Goal: Task Accomplishment & Management: Complete application form

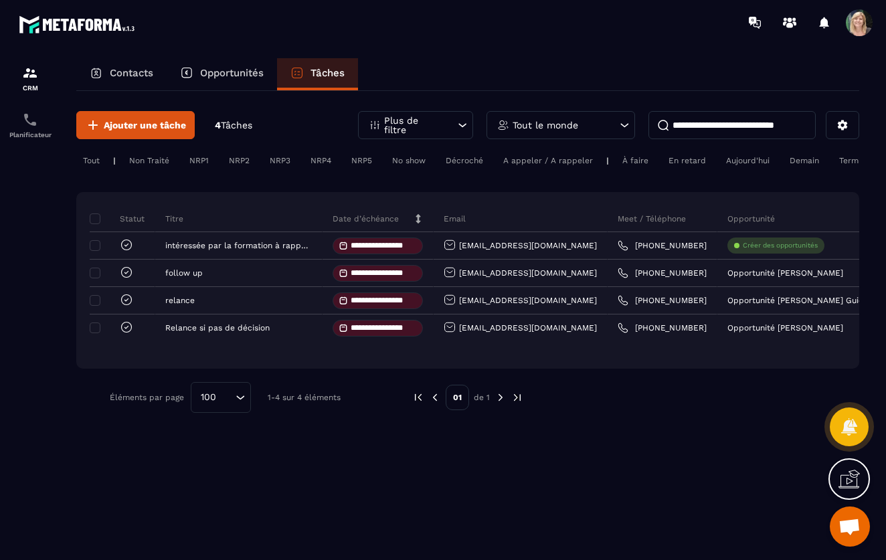
scroll to position [236, 0]
click at [374, 57] on section "**********" at bounding box center [443, 322] width 886 height 554
click at [221, 74] on p "Opportunités" at bounding box center [232, 73] width 64 height 12
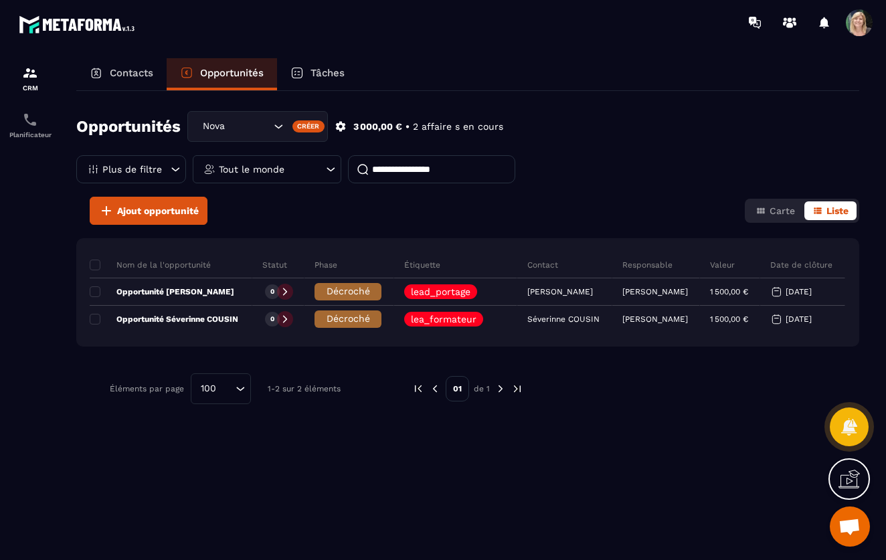
click at [147, 74] on p "Contacts" at bounding box center [132, 73] width 44 height 12
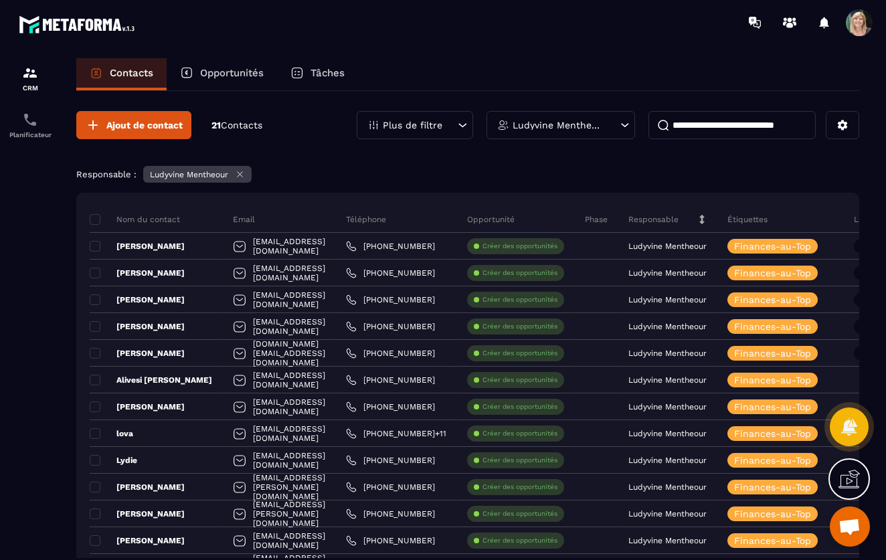
click at [135, 70] on p "Contacts" at bounding box center [132, 73] width 44 height 12
click at [242, 174] on icon at bounding box center [240, 174] width 10 height 10
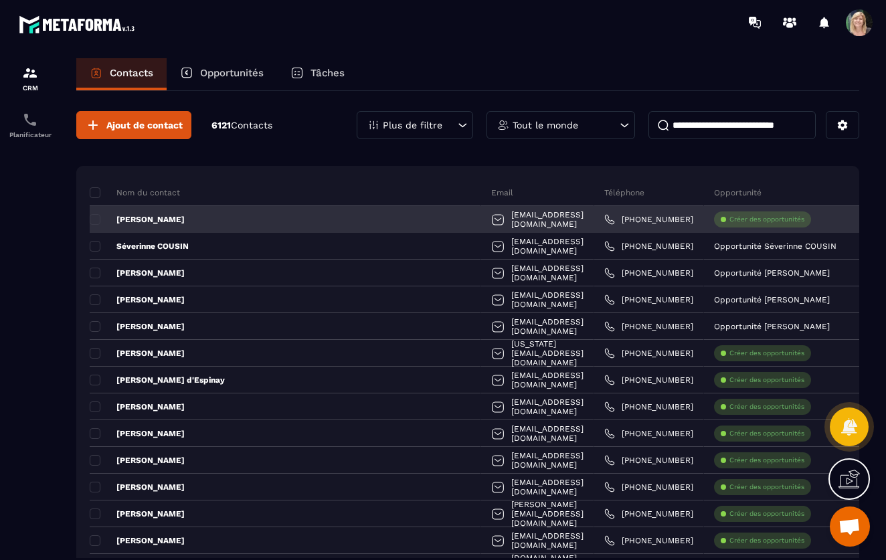
scroll to position [1, 0]
click at [96, 219] on span at bounding box center [95, 219] width 11 height 11
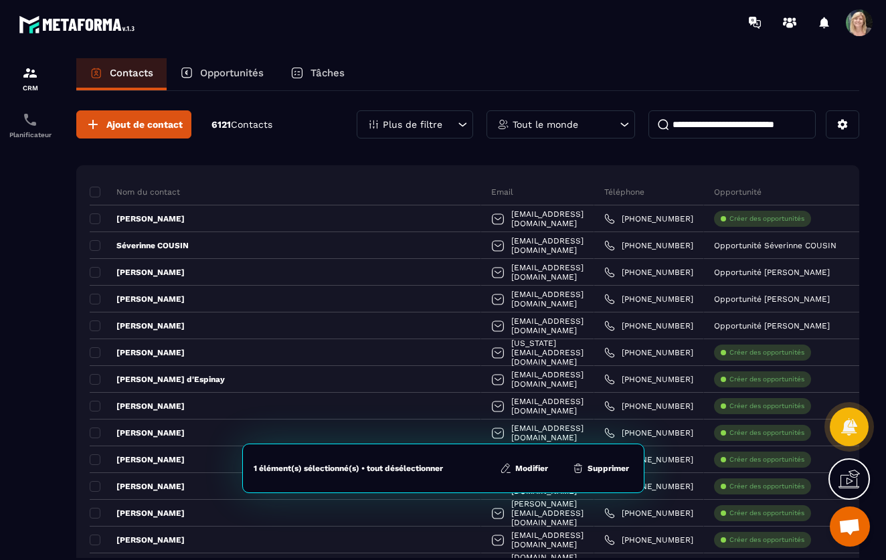
click at [535, 467] on button "Modifier" at bounding box center [524, 468] width 56 height 13
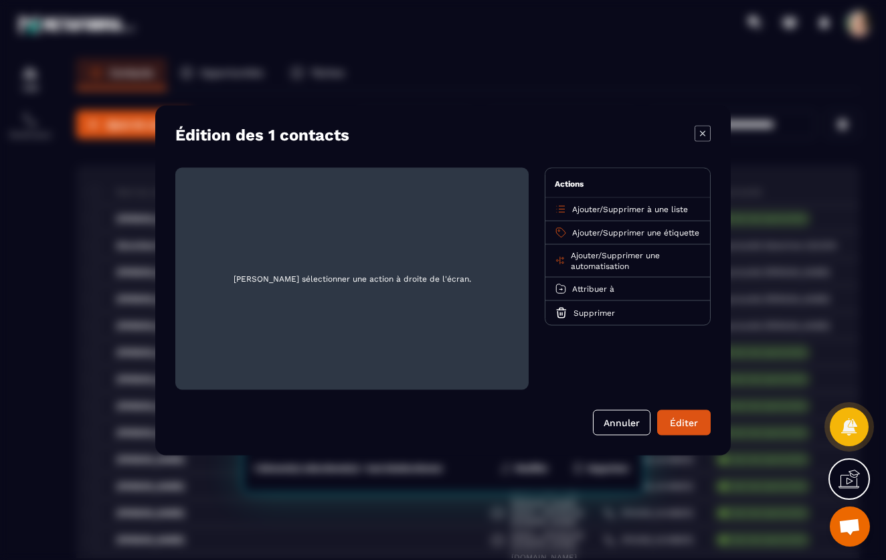
click at [643, 230] on span "Supprimer une étiquette" at bounding box center [651, 232] width 96 height 9
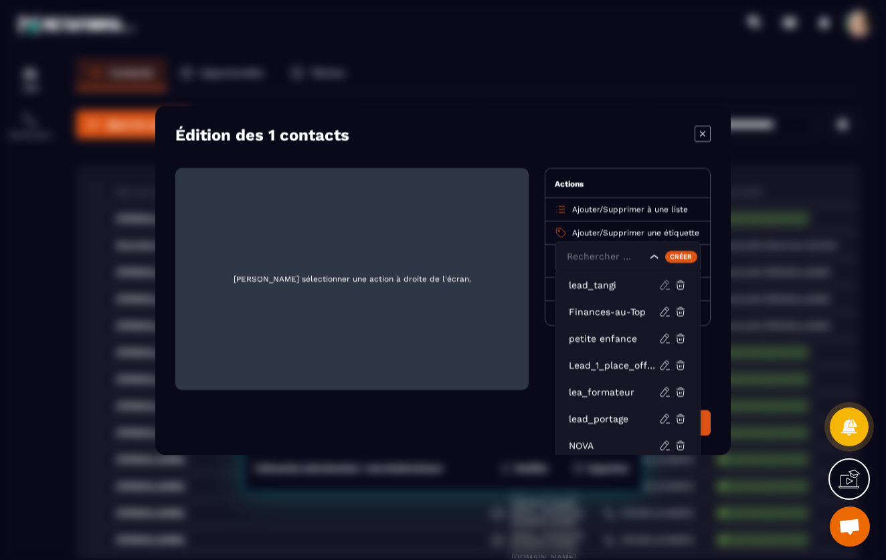
scroll to position [0, 0]
click at [625, 230] on span "Supprimer une étiquette" at bounding box center [651, 232] width 96 height 9
click at [570, 230] on div "Ajouter / Supprimer une étiquette Rechercher par text lead_tangi Finances-au-To…" at bounding box center [628, 232] width 165 height 23
click at [688, 210] on span "Supprimer à une liste" at bounding box center [645, 208] width 85 height 9
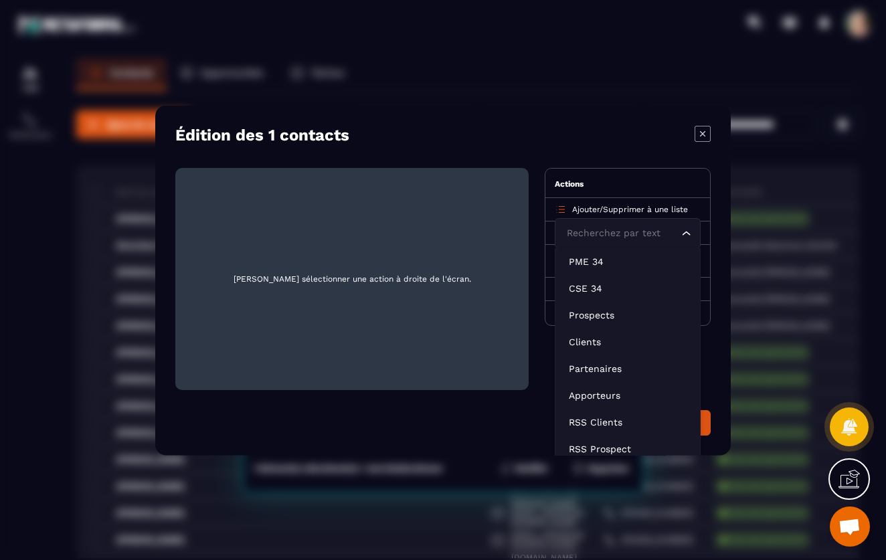
click at [688, 206] on span "Supprimer à une liste" at bounding box center [645, 208] width 85 height 9
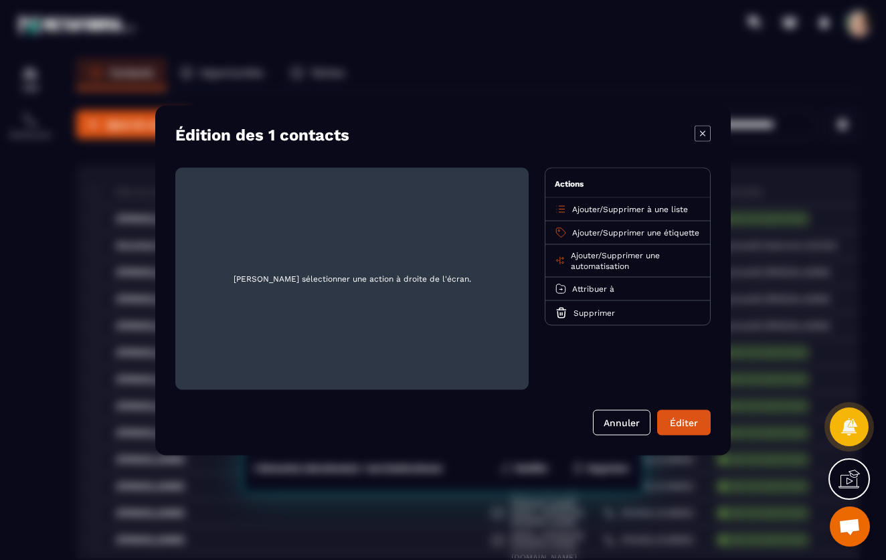
click at [688, 206] on span "Supprimer à une liste" at bounding box center [645, 208] width 85 height 9
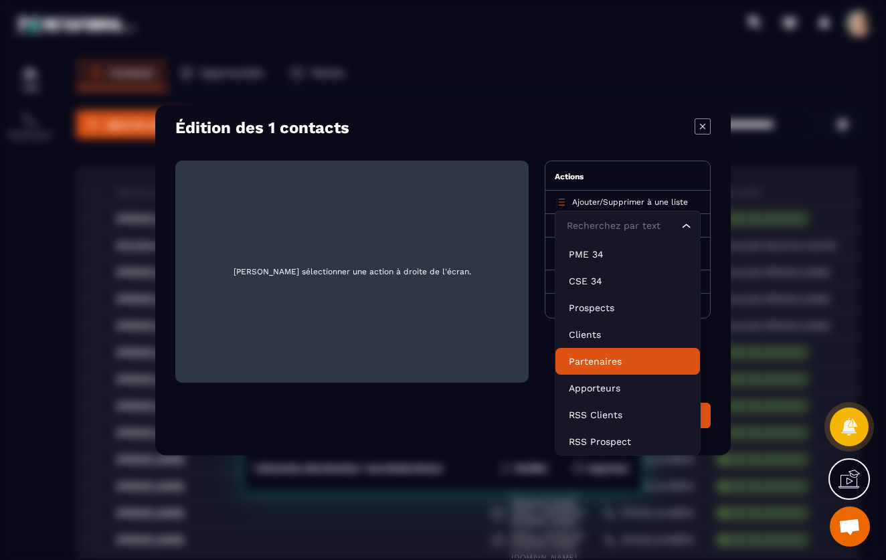
scroll to position [7, 0]
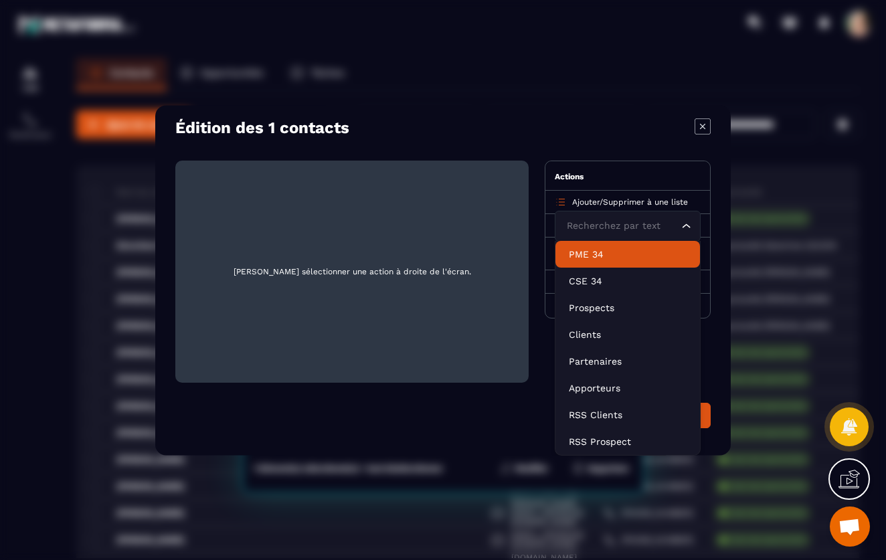
click at [700, 199] on div "Ajouter / Supprimer à une liste Recherchez par text Loading... PME 34 CSE 34 Pr…" at bounding box center [628, 201] width 165 height 23
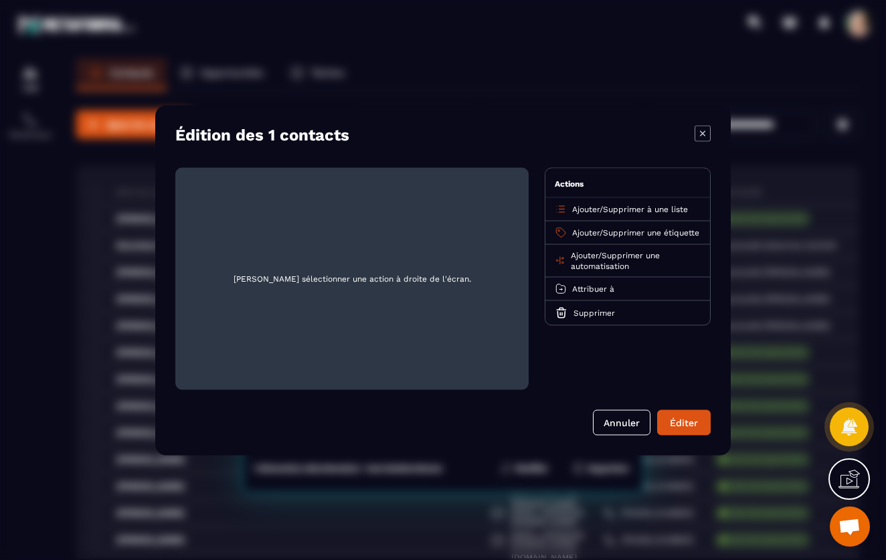
click at [612, 293] on span "Attribuer à" at bounding box center [593, 288] width 42 height 9
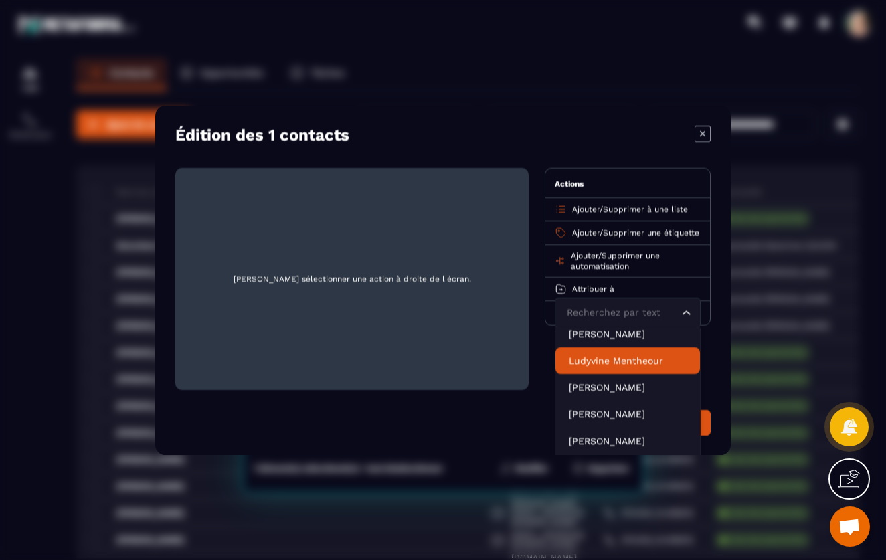
scroll to position [27, 0]
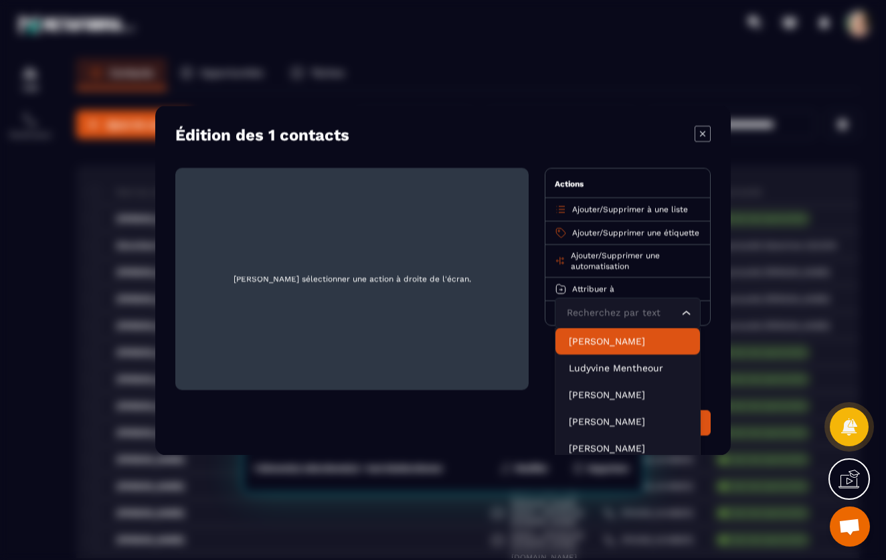
click at [631, 171] on div "Actions" at bounding box center [628, 182] width 165 height 29
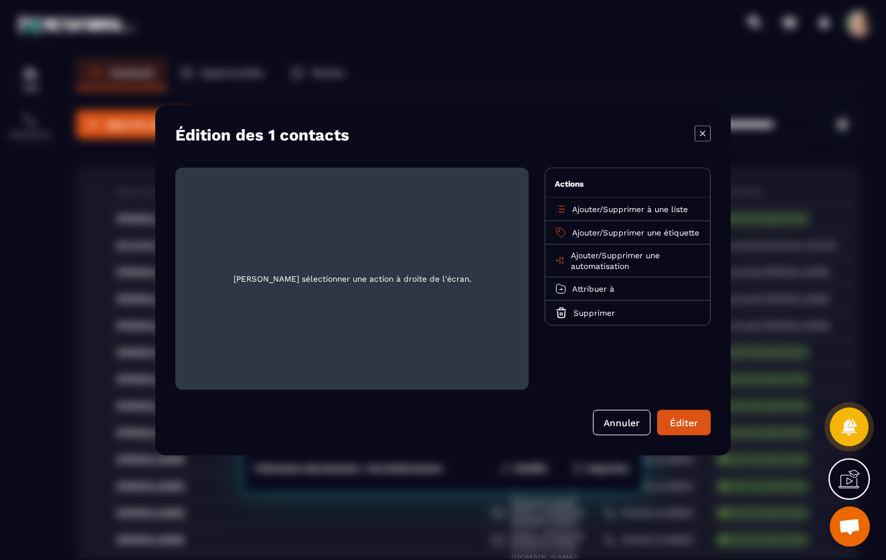
click at [600, 139] on div "Édition des 1 contacts" at bounding box center [442, 134] width 535 height 19
click at [708, 131] on icon "Modal window" at bounding box center [703, 133] width 16 height 16
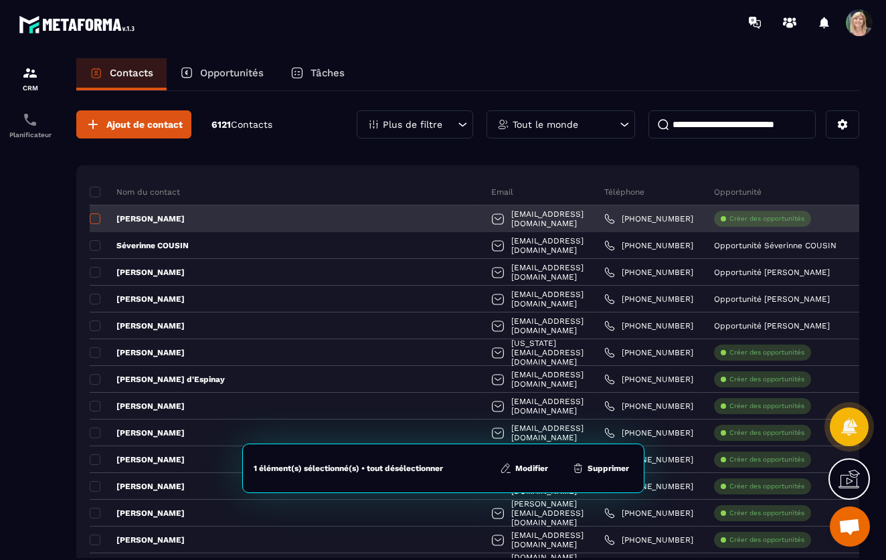
click at [98, 215] on span at bounding box center [95, 219] width 11 height 11
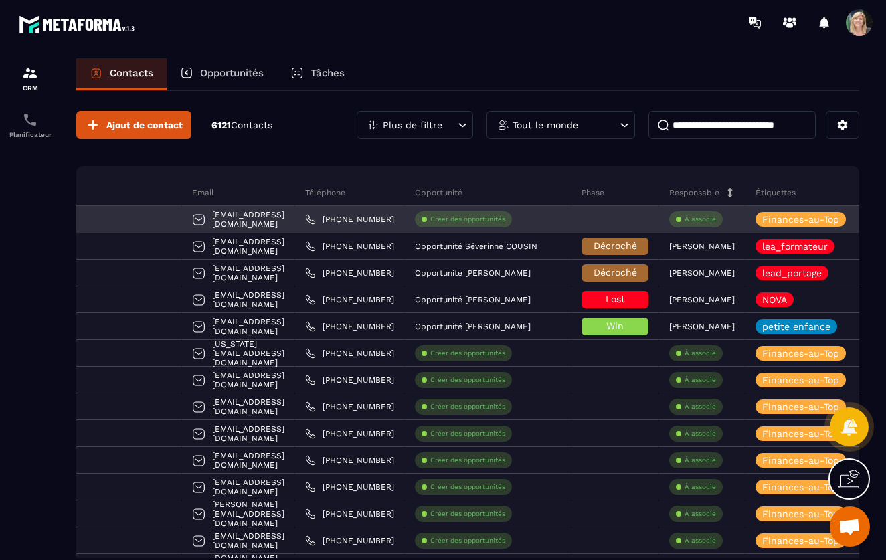
scroll to position [0, 305]
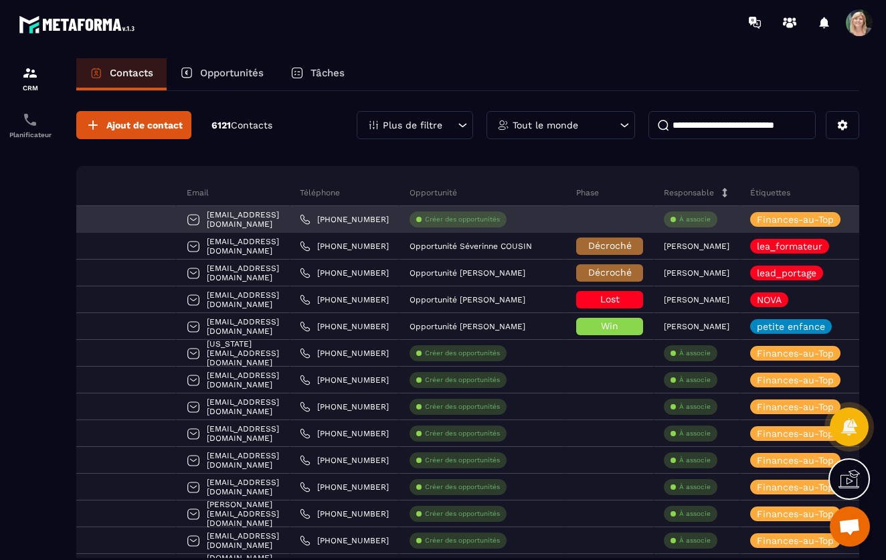
click at [690, 220] on p "À associe" at bounding box center [694, 219] width 31 height 9
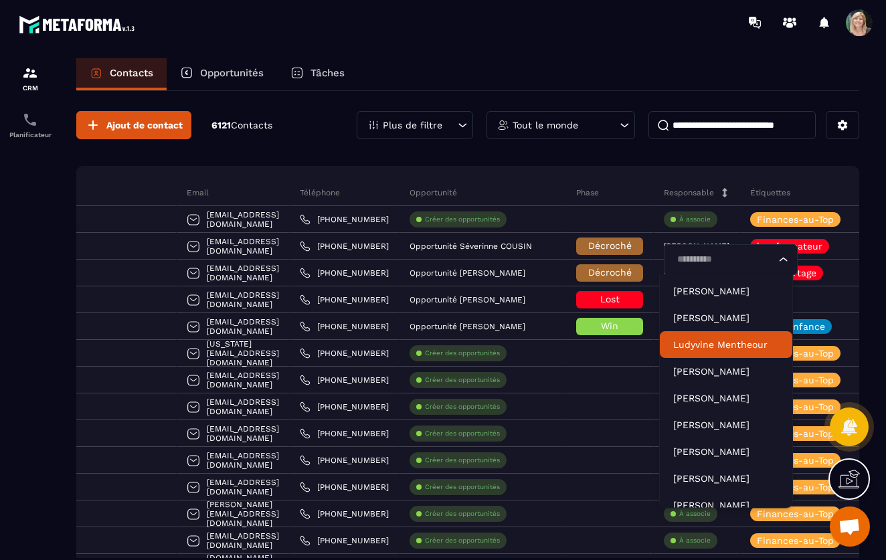
click at [704, 342] on p "Ludyvine Mentheour" at bounding box center [726, 344] width 106 height 13
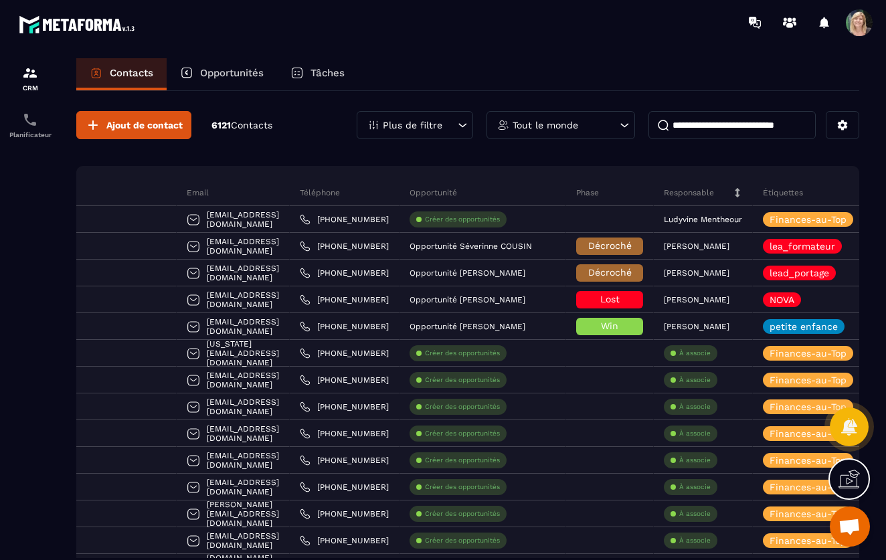
click at [141, 74] on p "Contacts" at bounding box center [132, 73] width 44 height 12
click at [626, 127] on icon at bounding box center [625, 125] width 8 height 4
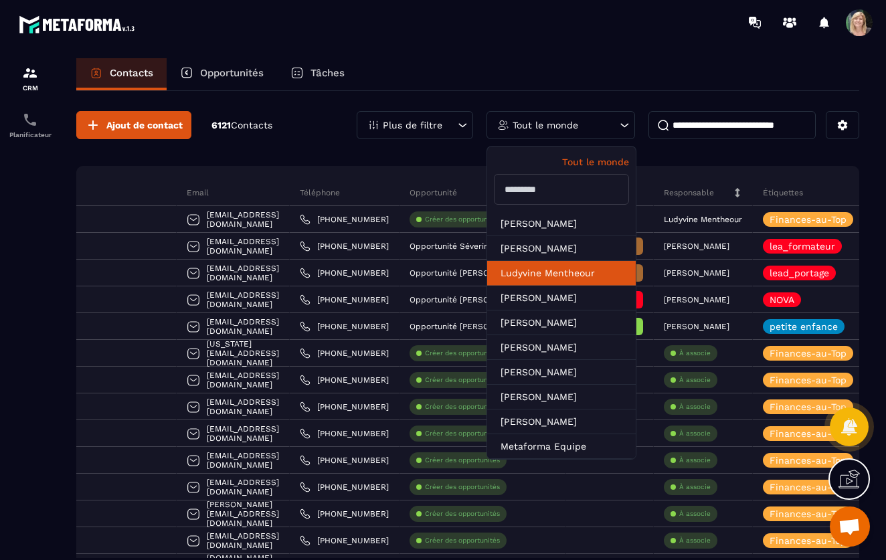
click at [544, 277] on li "Ludyvine Mentheour" at bounding box center [561, 273] width 149 height 25
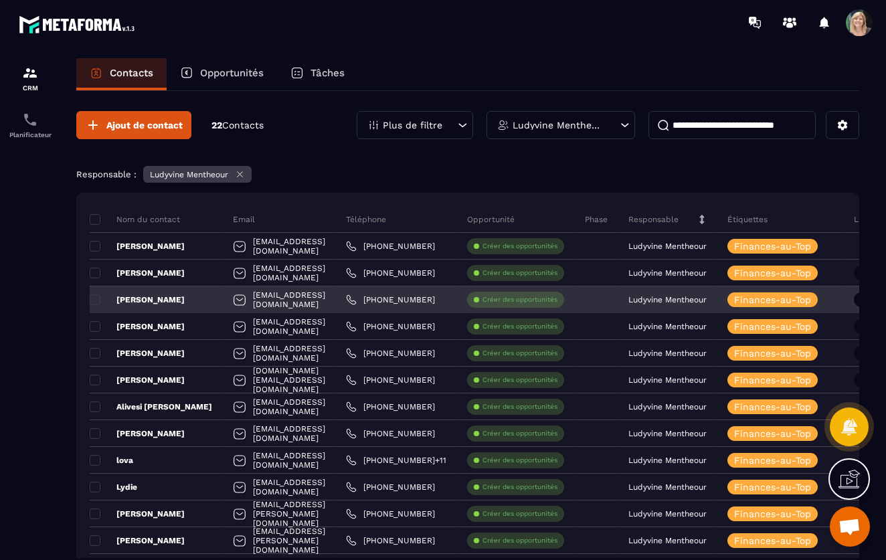
scroll to position [0, 0]
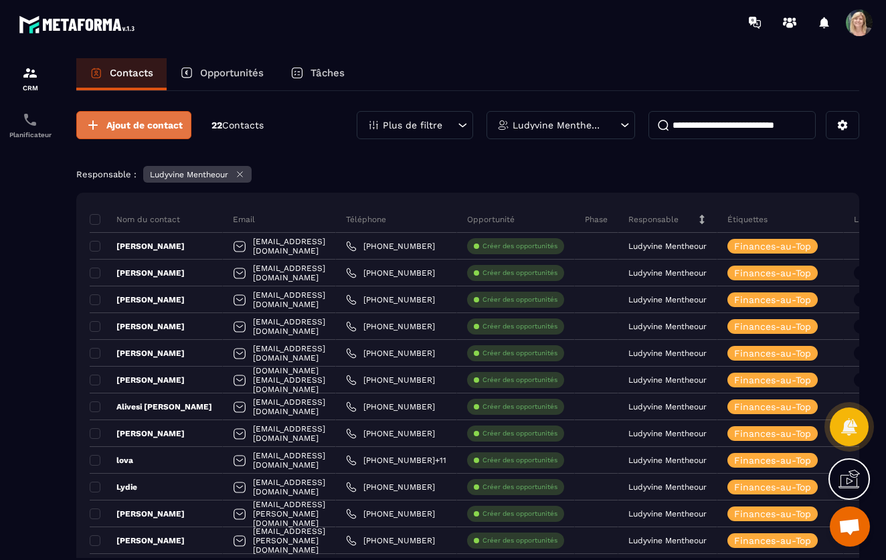
click at [146, 120] on span "Ajout de contact" at bounding box center [144, 124] width 76 height 13
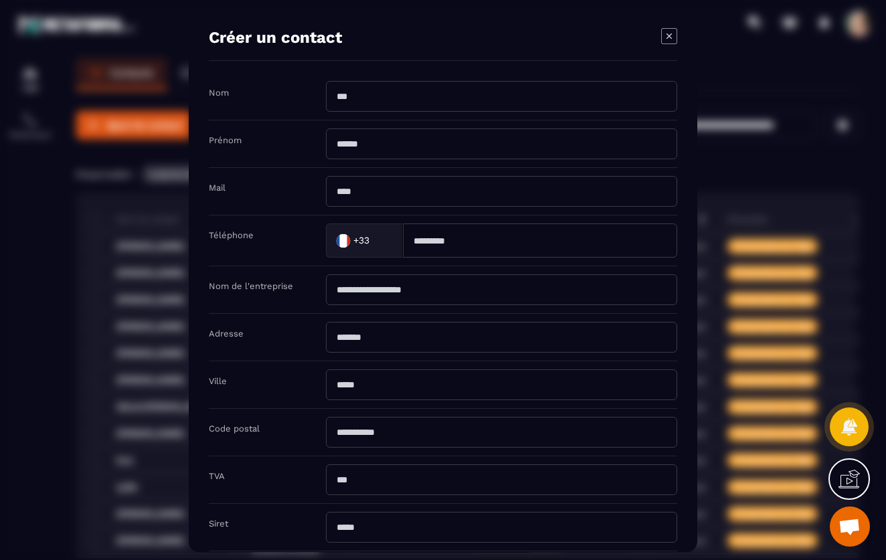
click at [88, 177] on div "Modal window" at bounding box center [443, 280] width 886 height 560
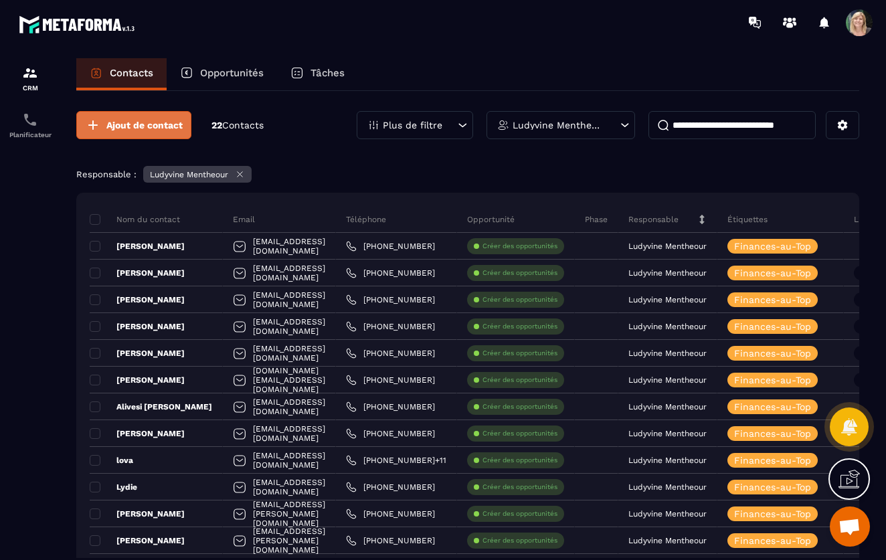
click at [147, 124] on span "Ajout de contact" at bounding box center [144, 124] width 76 height 13
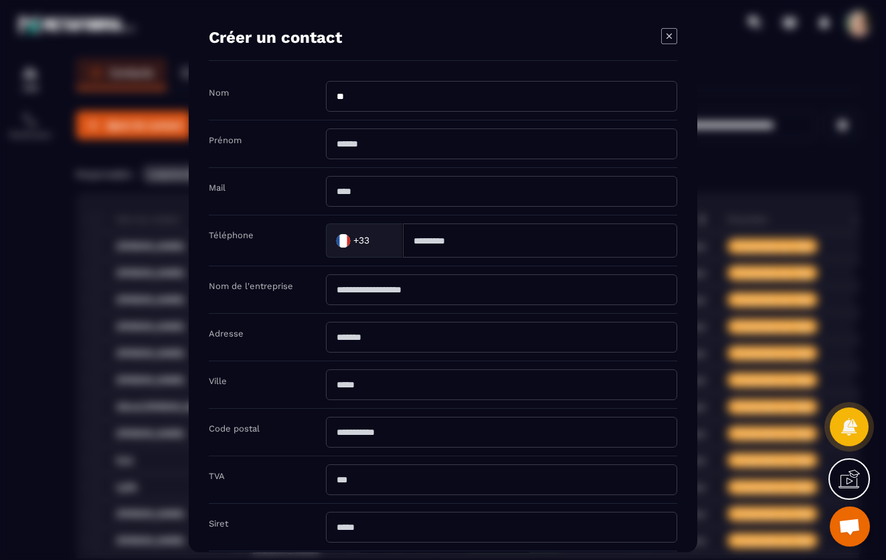
type input "*"
type input "*****"
type input "********"
type input "*"
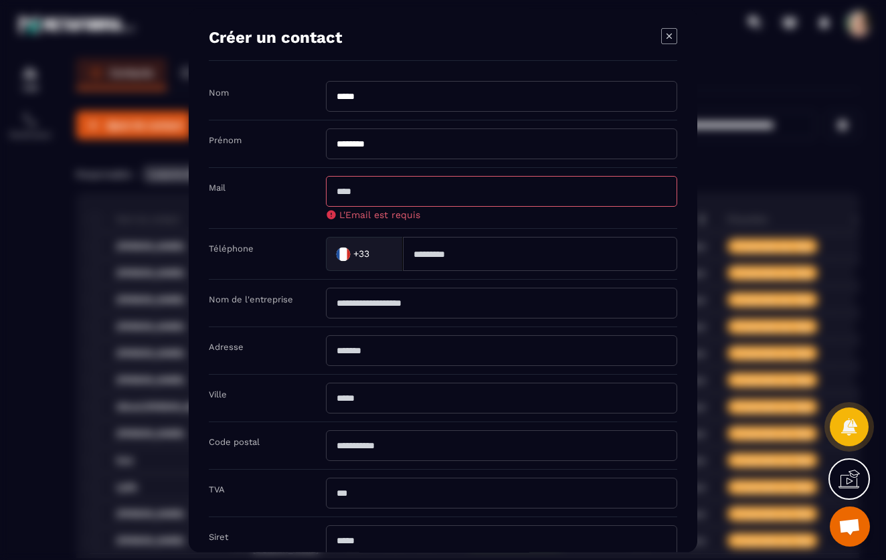
click at [374, 143] on input "********" at bounding box center [501, 144] width 351 height 31
type input "*"
click at [368, 96] on input "*****" at bounding box center [501, 96] width 351 height 31
type input "*"
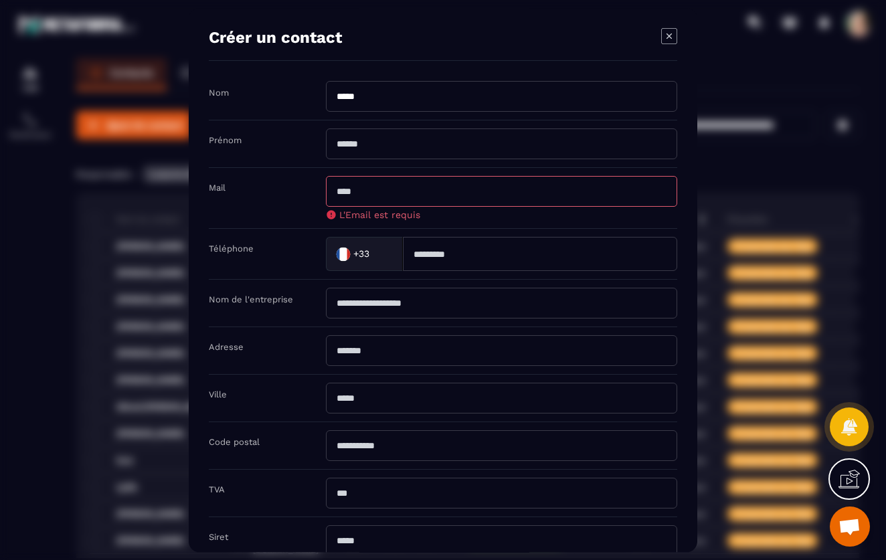
type input "*****"
click at [345, 149] on input "Modal window" at bounding box center [501, 144] width 351 height 31
type input "********"
click at [337, 197] on input "Modal window" at bounding box center [501, 191] width 351 height 31
type input "**********"
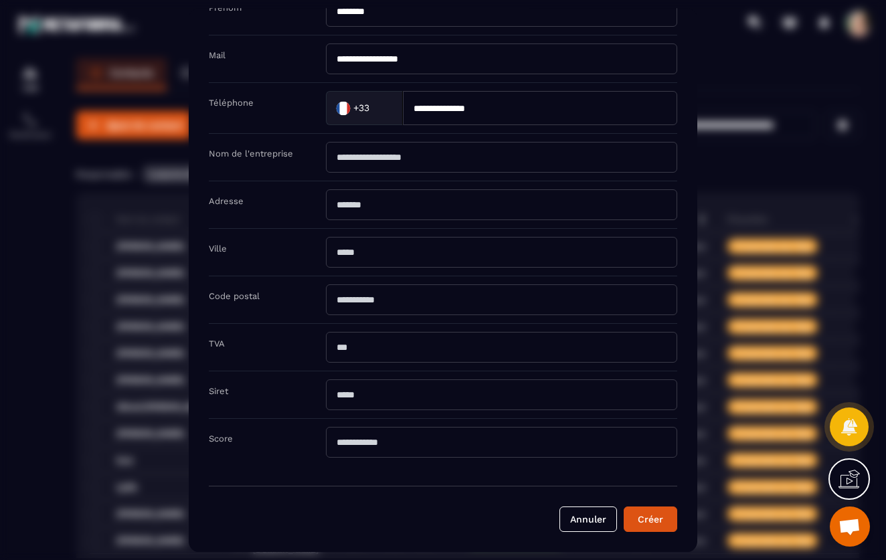
scroll to position [133, 0]
type input "**********"
click at [649, 519] on button "Créer" at bounding box center [651, 519] width 54 height 25
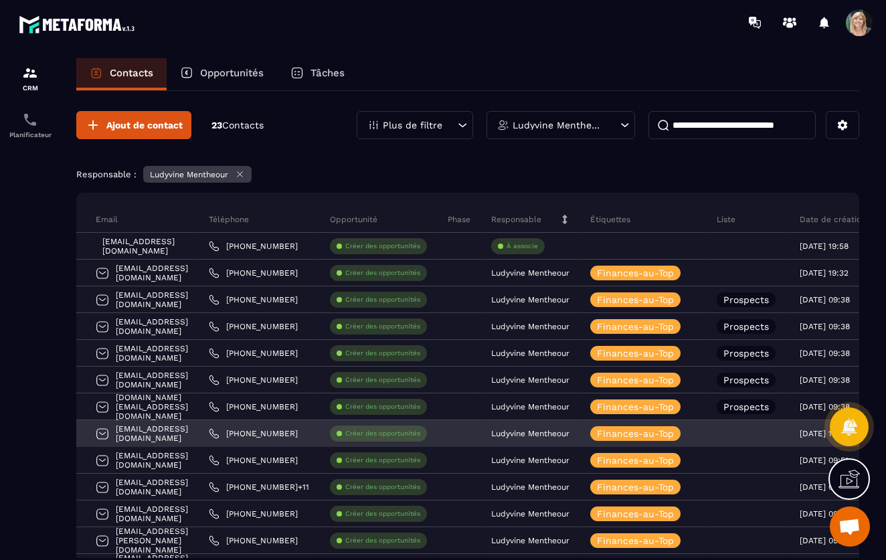
scroll to position [0, 147]
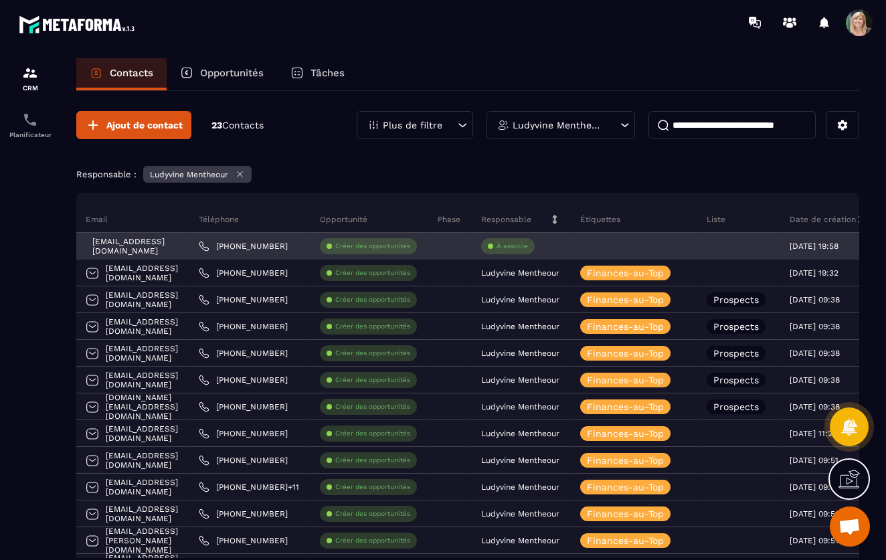
click at [528, 246] on p "À associe" at bounding box center [512, 246] width 31 height 9
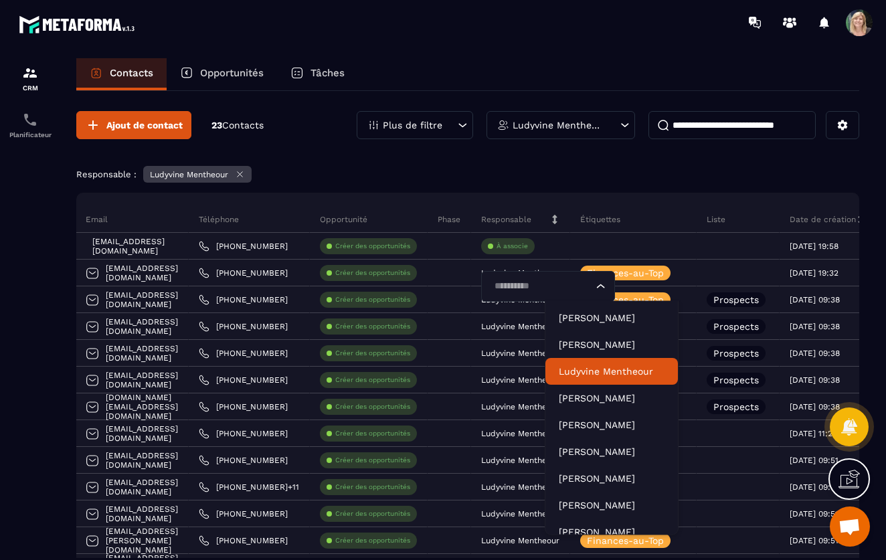
click at [604, 368] on p "Ludyvine Mentheour" at bounding box center [612, 371] width 106 height 13
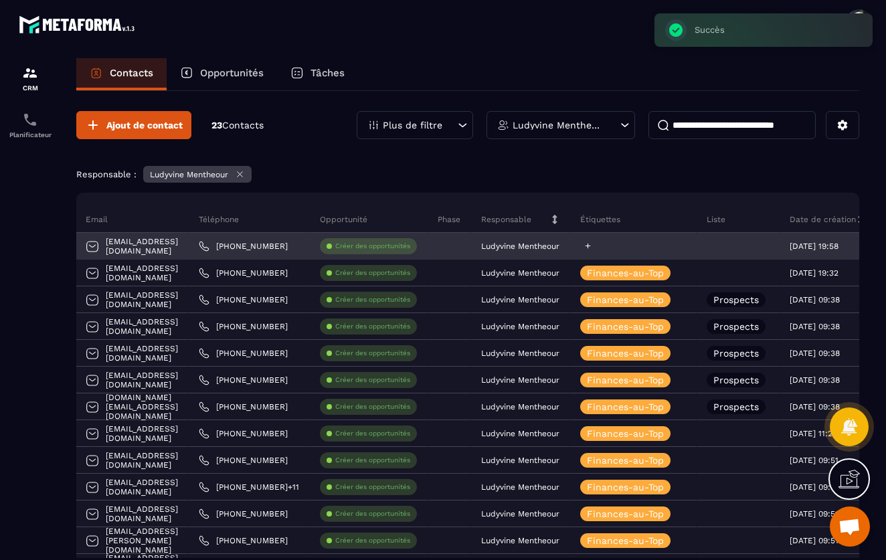
click at [591, 246] on icon at bounding box center [588, 246] width 5 height 5
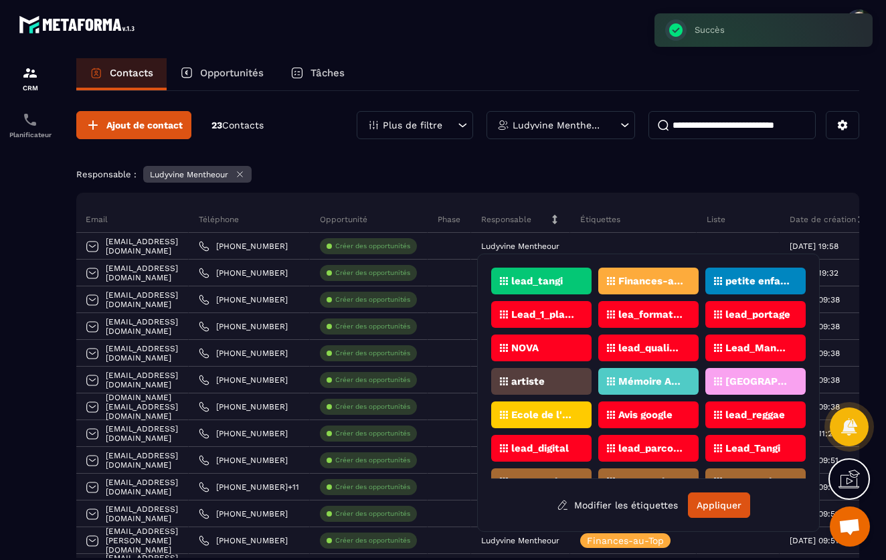
click at [653, 280] on p "Finances-au-Top" at bounding box center [650, 280] width 65 height 9
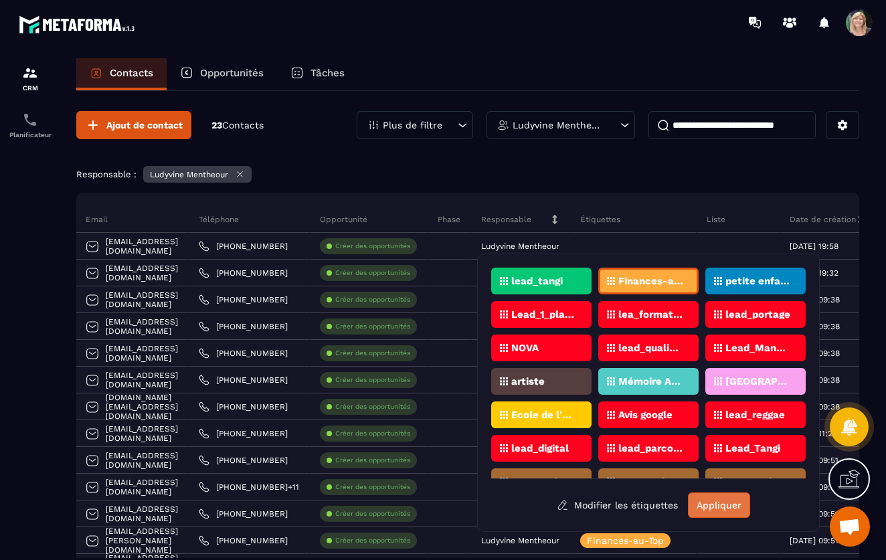
click at [712, 501] on button "Appliquer" at bounding box center [719, 505] width 62 height 25
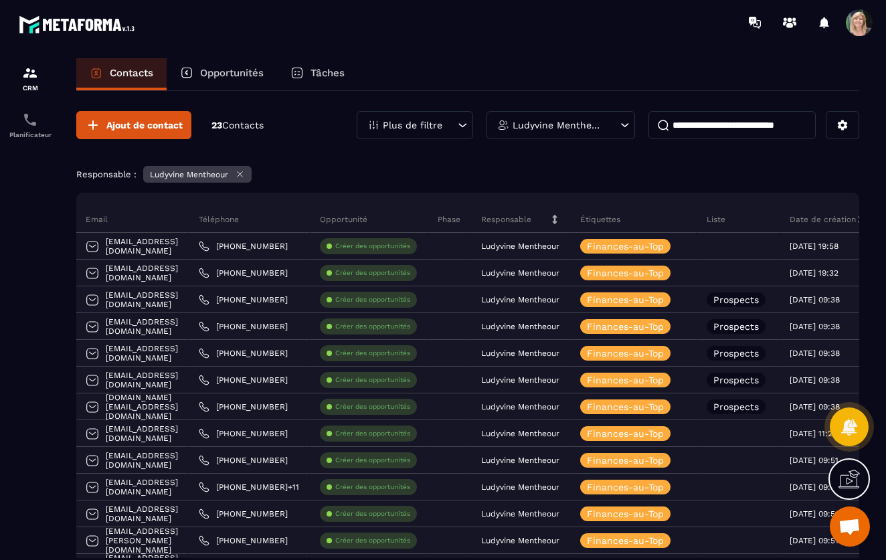
click at [726, 219] on p "Liste" at bounding box center [716, 219] width 19 height 11
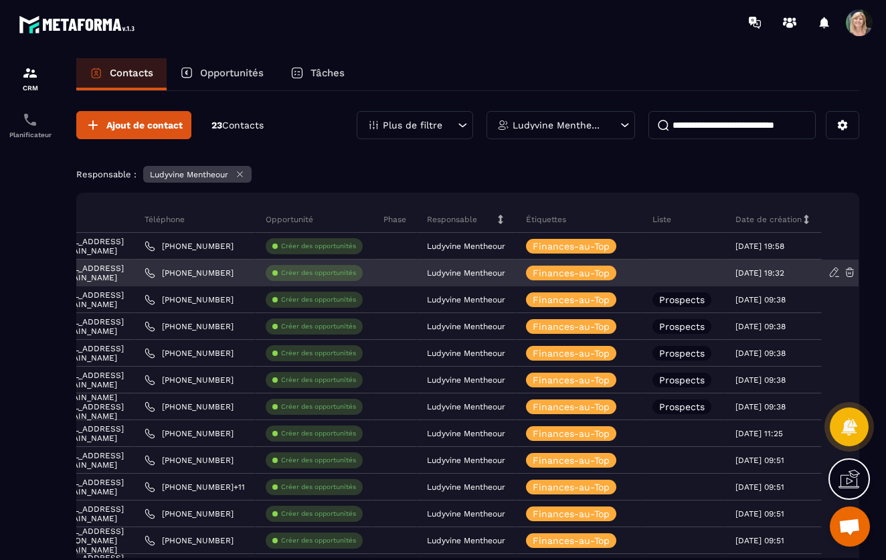
scroll to position [0, 266]
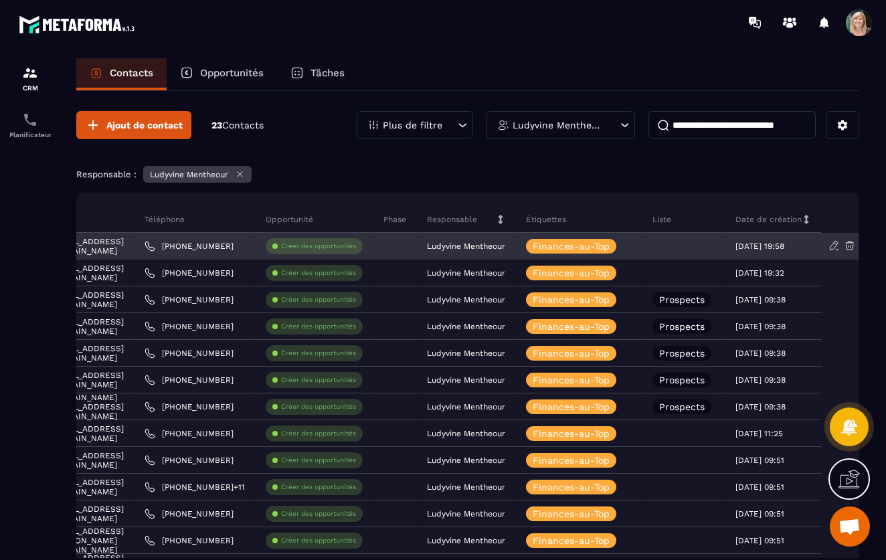
click at [683, 237] on div at bounding box center [684, 246] width 83 height 27
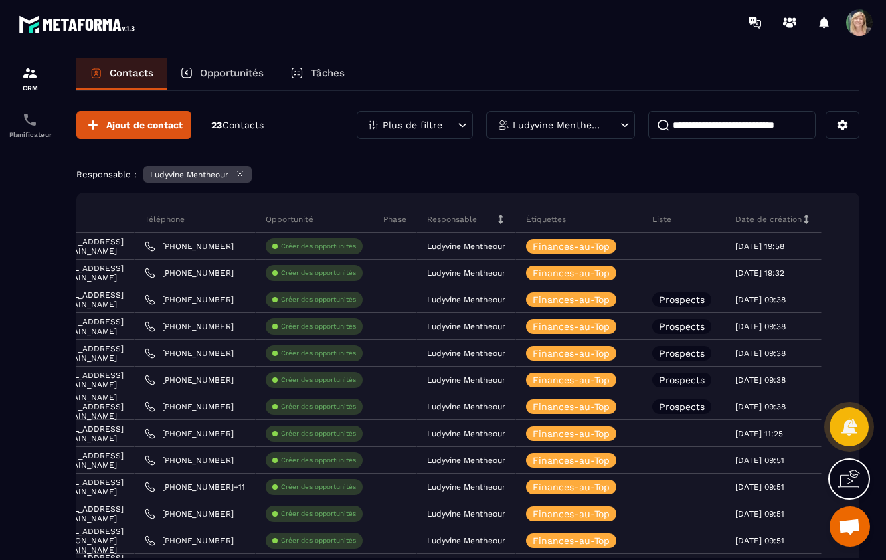
click at [671, 232] on div "Liste" at bounding box center [684, 219] width 83 height 27
click at [467, 125] on icon at bounding box center [462, 124] width 13 height 13
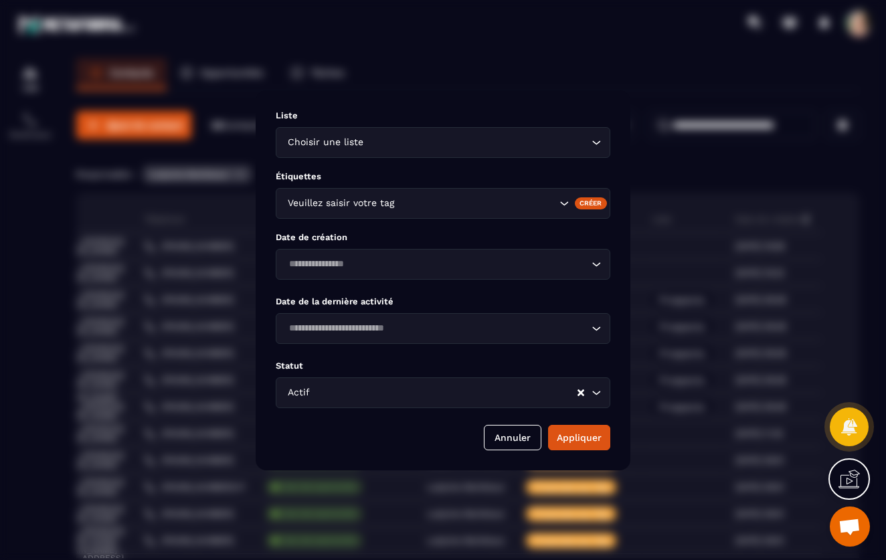
click at [596, 142] on icon "Search for option" at bounding box center [596, 142] width 13 height 13
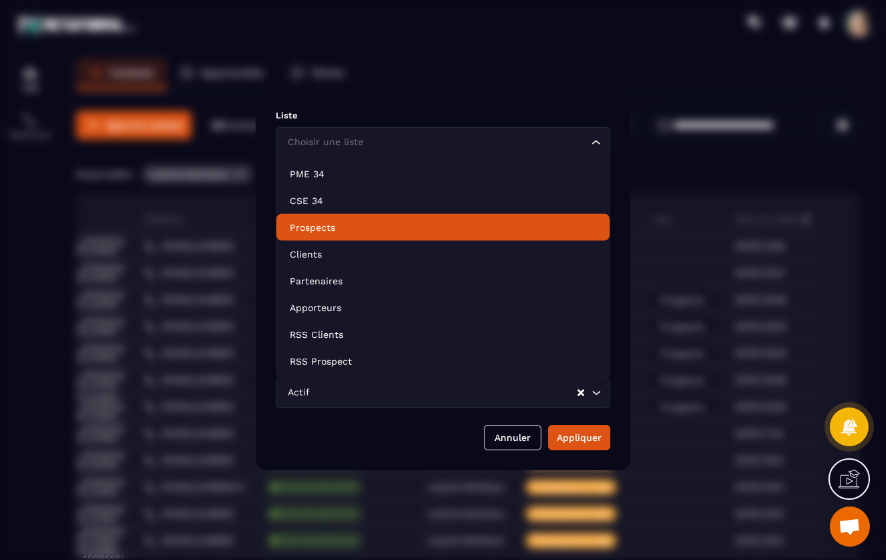
click at [306, 222] on p "Prospects" at bounding box center [443, 227] width 307 height 13
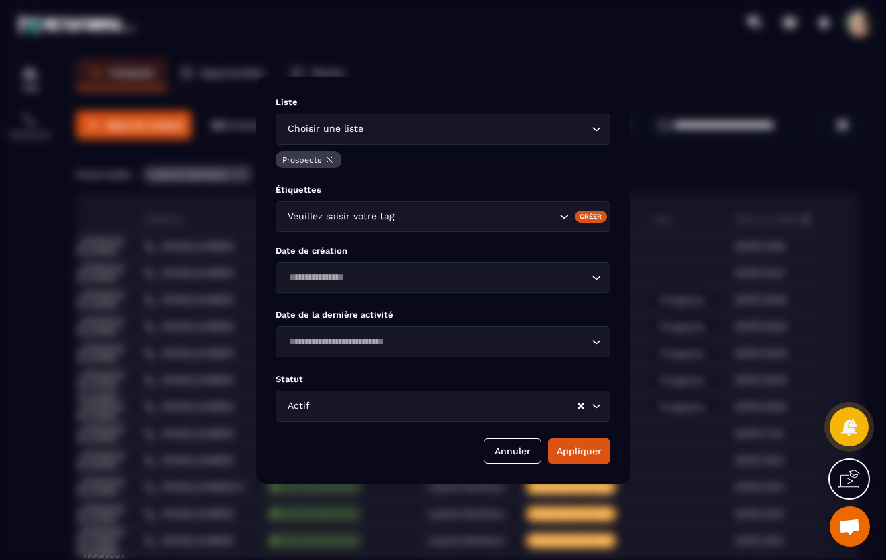
click at [599, 277] on icon "Search for option" at bounding box center [596, 277] width 13 height 13
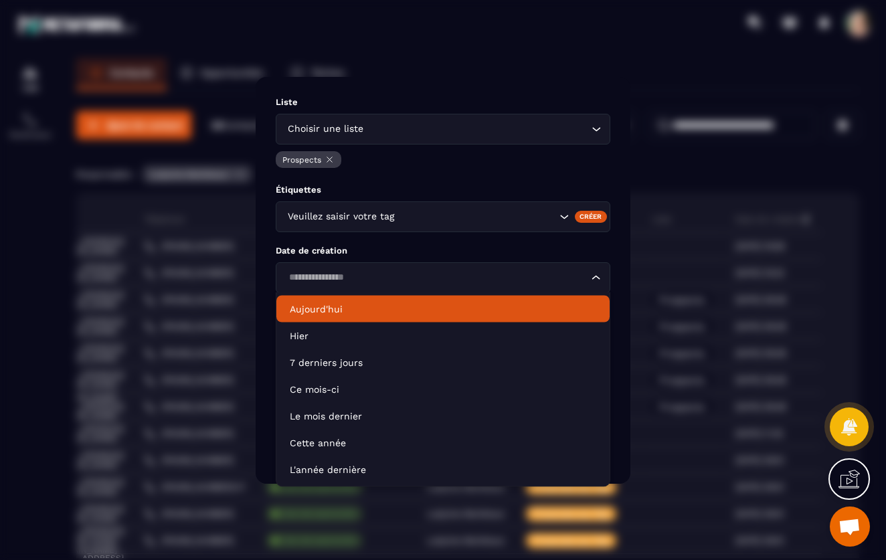
click at [341, 304] on p "Aujourd'hui" at bounding box center [443, 309] width 307 height 13
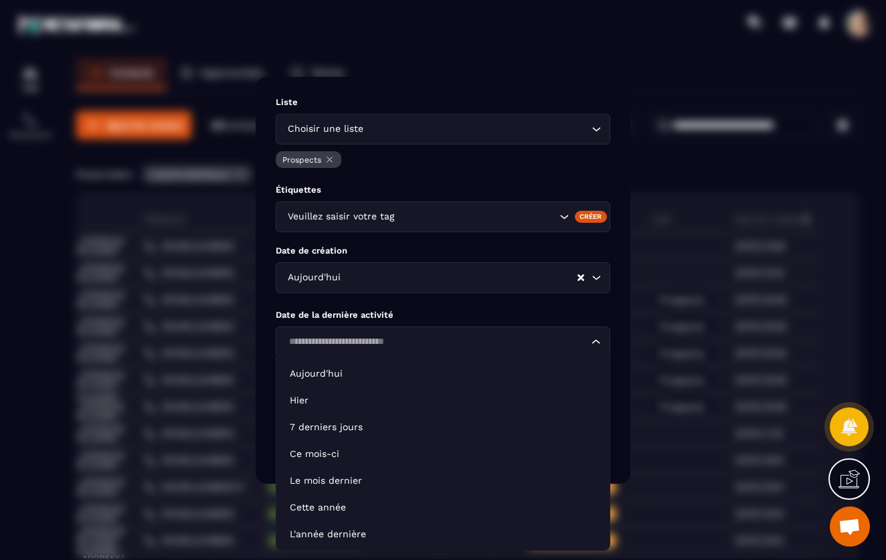
click at [596, 341] on icon "Search for option" at bounding box center [596, 341] width 13 height 13
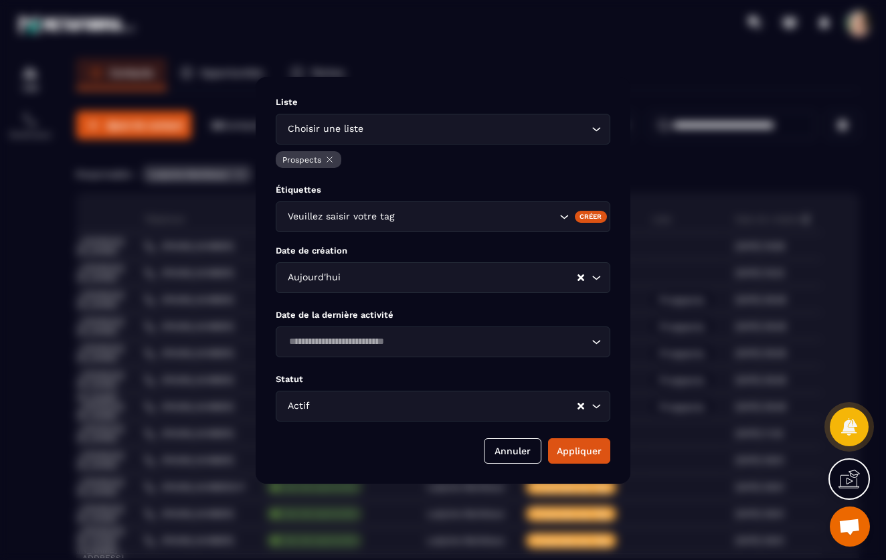
click at [596, 341] on icon "Search for option" at bounding box center [596, 341] width 13 height 13
click at [583, 448] on button "Appliquer" at bounding box center [579, 450] width 62 height 25
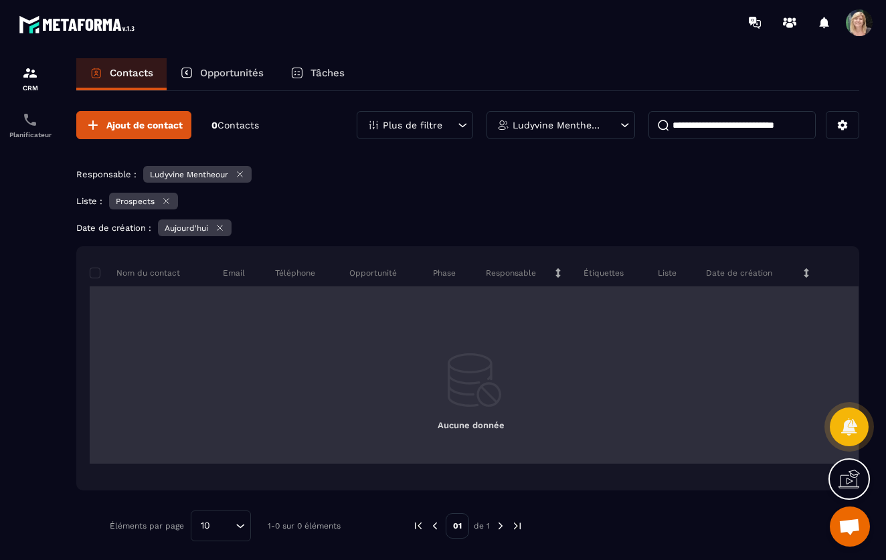
scroll to position [0, 0]
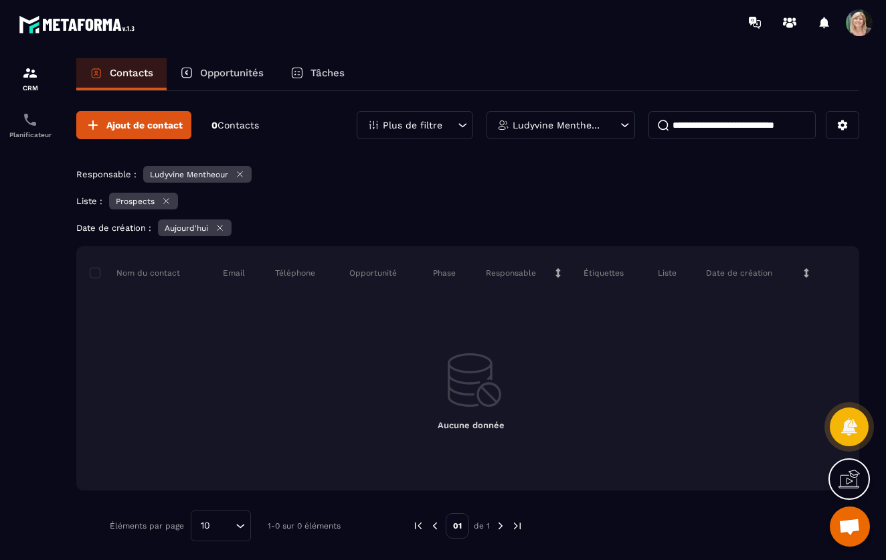
click at [456, 127] on icon at bounding box center [462, 124] width 13 height 13
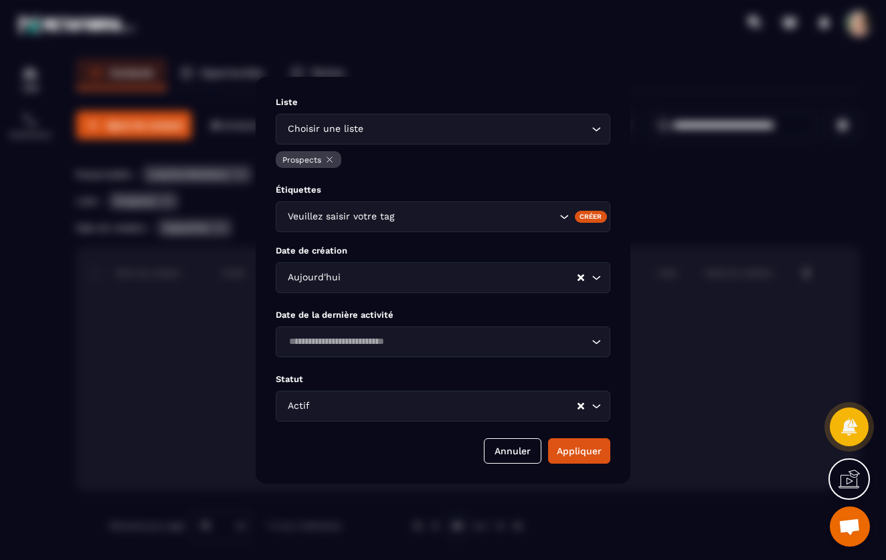
click at [598, 135] on icon "Search for option" at bounding box center [596, 128] width 13 height 13
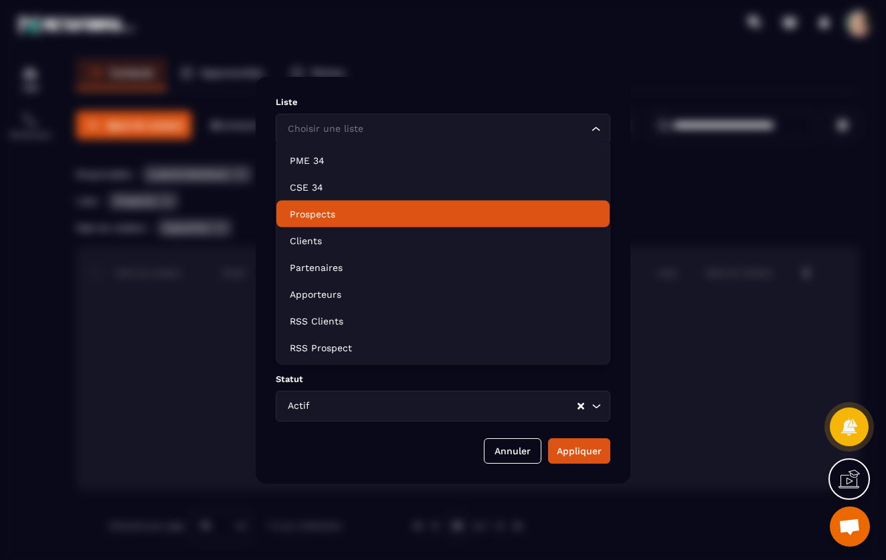
click at [309, 212] on p "Prospects" at bounding box center [443, 213] width 307 height 13
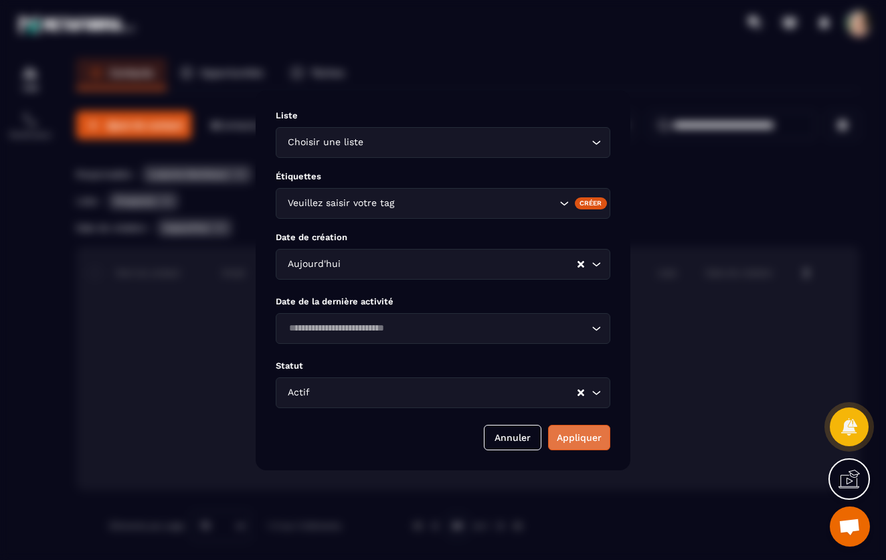
click at [576, 435] on button "Appliquer" at bounding box center [579, 437] width 62 height 25
